Goal: Navigation & Orientation: Find specific page/section

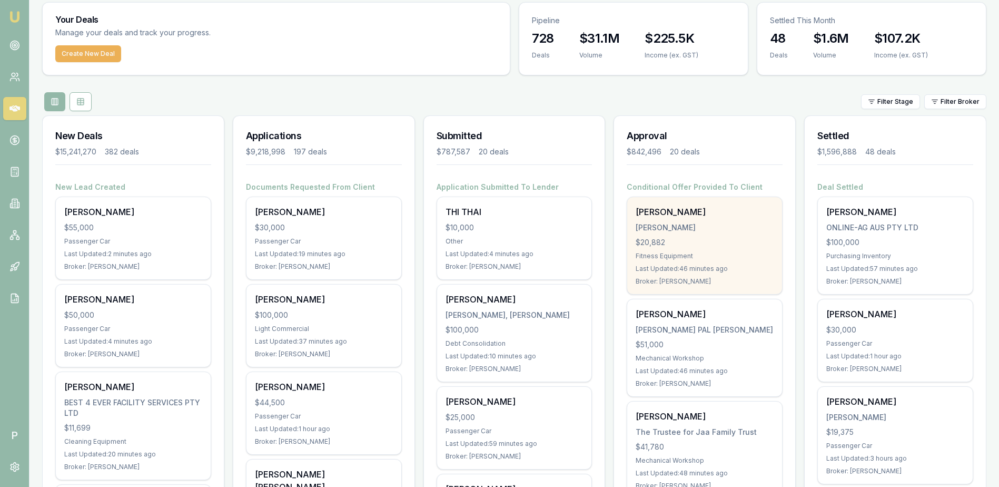
scroll to position [53, 0]
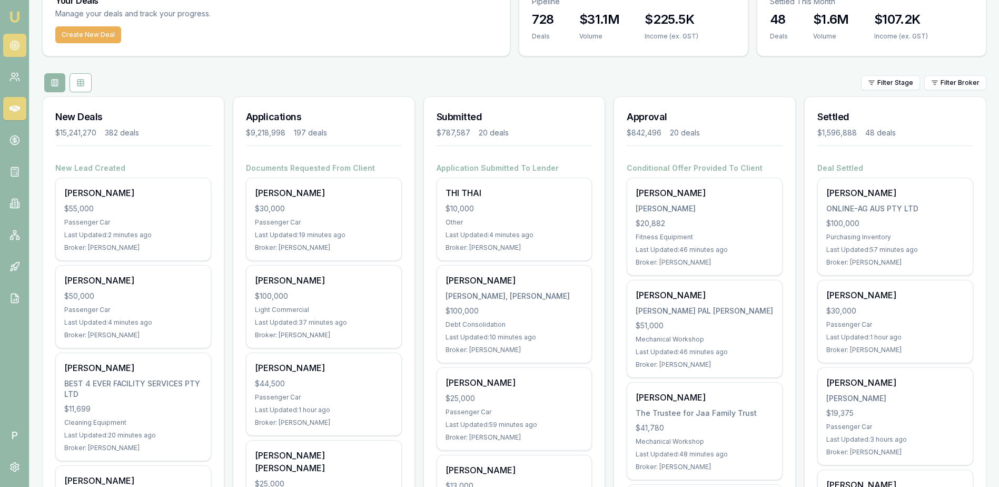
click at [21, 49] on link at bounding box center [14, 45] width 23 height 23
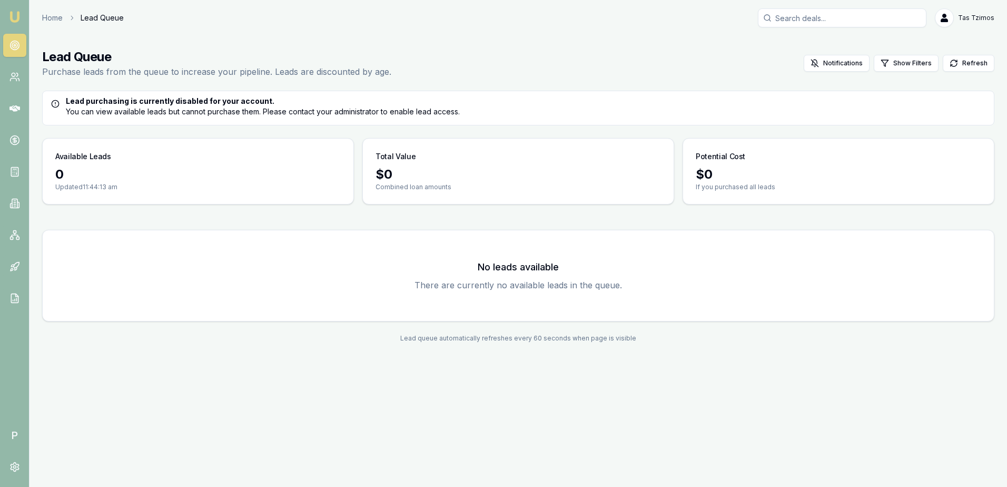
click at [21, 47] on link at bounding box center [14, 45] width 23 height 23
click at [15, 24] on link "Emu Broker" at bounding box center [14, 16] width 17 height 17
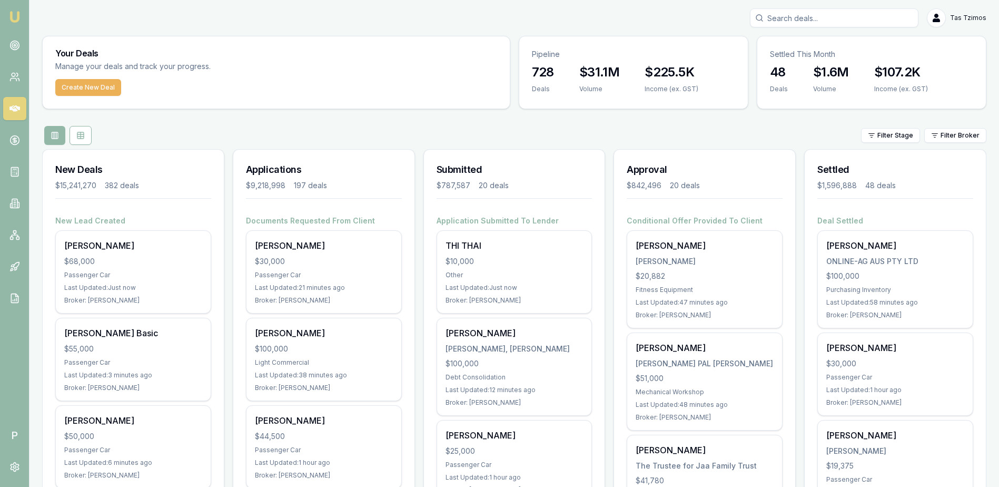
click at [578, 137] on div "Filter Stage Filter Broker" at bounding box center [514, 135] width 944 height 19
